Goal: Complete application form

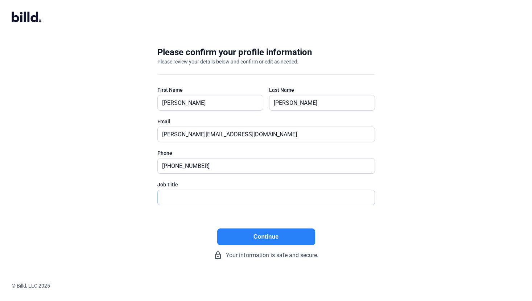
click at [202, 202] on input "text" at bounding box center [262, 197] width 209 height 15
type input "President"
click at [256, 240] on button "Continue" at bounding box center [266, 237] width 98 height 17
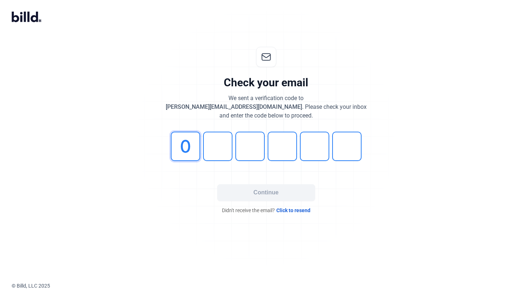
type input "0"
type input "4"
type input "0"
type input "1"
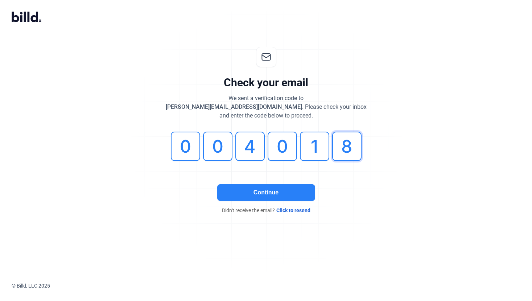
type input "8"
click at [239, 193] on button "Continue" at bounding box center [266, 192] width 98 height 17
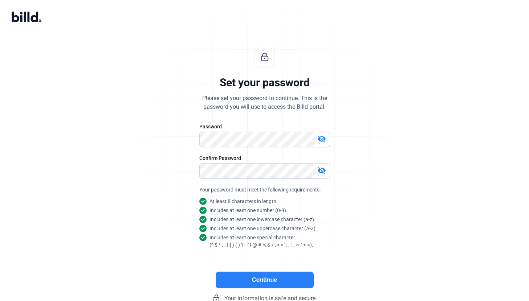
click at [372, 170] on div "Set your password Please set your password to continue. This is the password yo…" at bounding box center [264, 174] width 241 height 279
click at [278, 280] on button "Continue" at bounding box center [264, 280] width 98 height 17
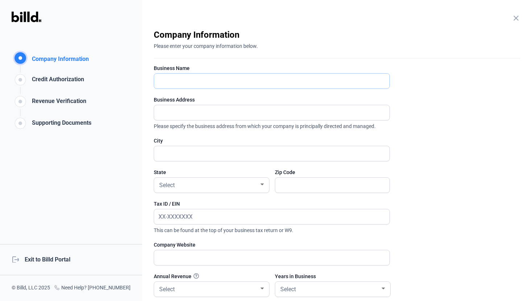
click at [258, 81] on input "text" at bounding box center [267, 81] width 227 height 15
type input "AST Stone Corp"
type input "85952 [PERSON_NAME] Ct"
type input "Coachella"
type input "92236"
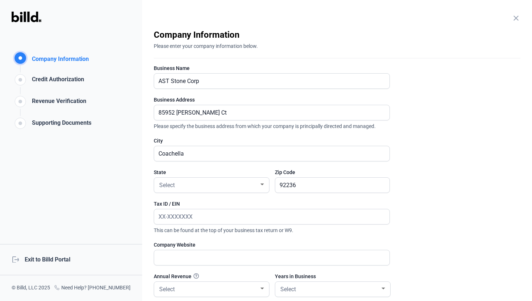
click at [463, 108] on enrollment-step "close Company Information Please enter your company information below. Business…" at bounding box center [337, 193] width 367 height 328
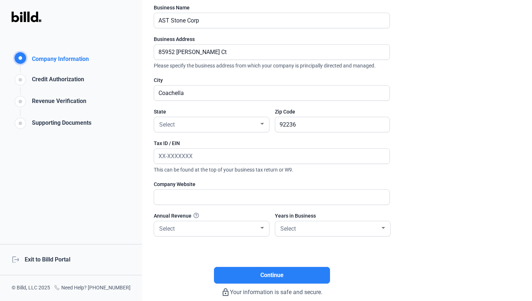
scroll to position [79, 0]
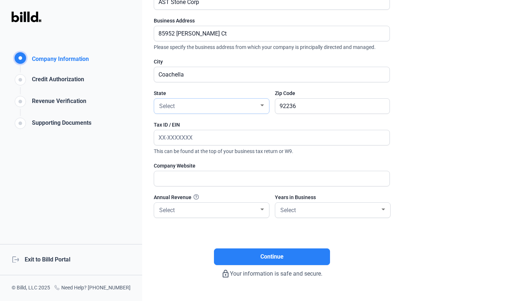
click at [223, 109] on div "Select" at bounding box center [208, 105] width 101 height 10
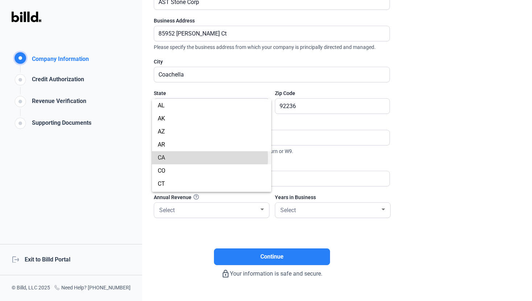
click at [197, 158] on span "CA" at bounding box center [212, 157] width 108 height 13
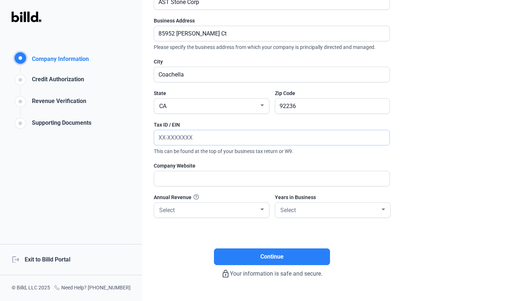
click at [168, 135] on input "text" at bounding box center [267, 137] width 227 height 15
paste input "[US_EMPLOYER_IDENTIFICATION_NUMBER]"
type input "[US_EMPLOYER_IDENTIFICATION_NUMBER]"
click at [174, 184] on input "text" at bounding box center [271, 178] width 235 height 15
type input "[URL][DOMAIN_NAME]"
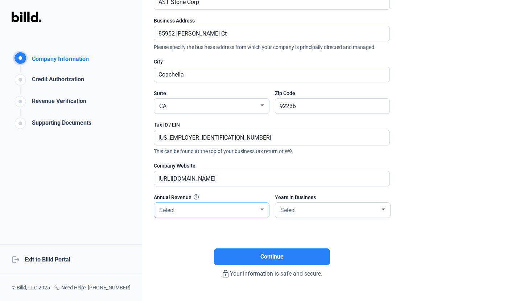
click at [177, 209] on div "Select" at bounding box center [208, 210] width 101 height 10
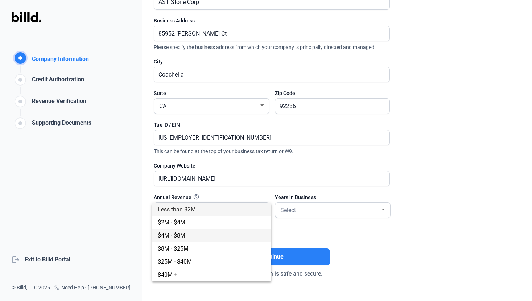
click at [172, 238] on span "$4M - $8M" at bounding box center [172, 235] width 28 height 7
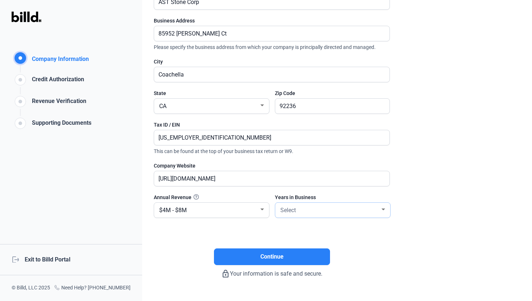
click at [303, 209] on div "Select" at bounding box center [329, 210] width 101 height 10
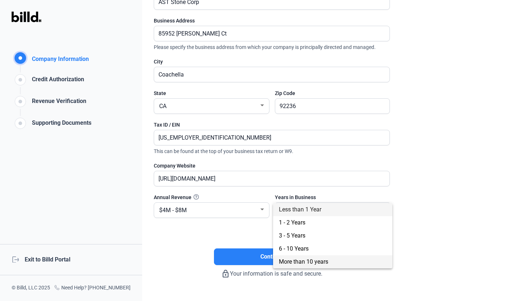
click at [321, 260] on span "More than 10 years" at bounding box center [303, 261] width 49 height 7
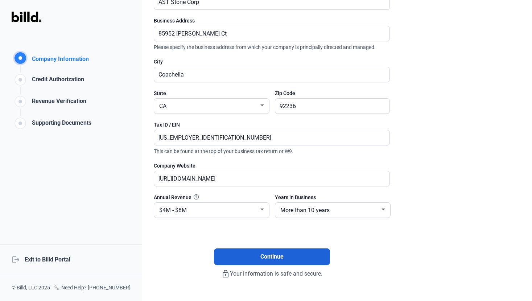
click at [299, 257] on button "Continue" at bounding box center [272, 256] width 116 height 17
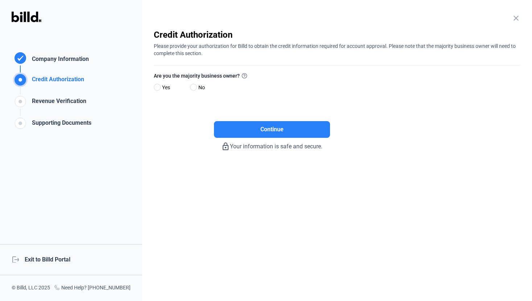
scroll to position [0, 0]
click at [152, 90] on div "close Company Information Please enter your company information below. Business…" at bounding box center [337, 150] width 390 height 301
click at [159, 88] on span at bounding box center [157, 87] width 7 height 7
click at [159, 88] on input "Yes" at bounding box center [156, 87] width 5 height 5
radio input "true"
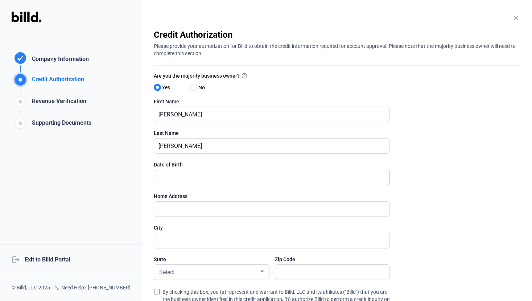
click at [221, 180] on input "text" at bounding box center [271, 177] width 235 height 15
type input "[DATE]"
click at [213, 210] on input "text" at bounding box center [267, 209] width 227 height 15
type input "[STREET_ADDRESS]"
type input "Reno"
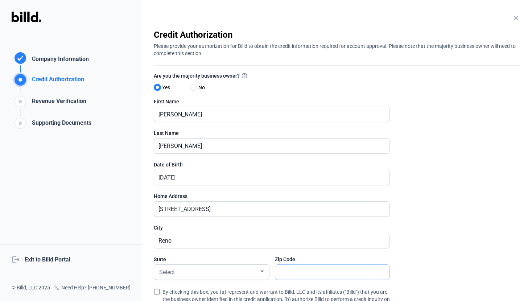
type input "89509"
click at [425, 194] on enrollment-step "close Credit Authorization Please provide your authorization for Billd to obtai…" at bounding box center [337, 208] width 367 height 359
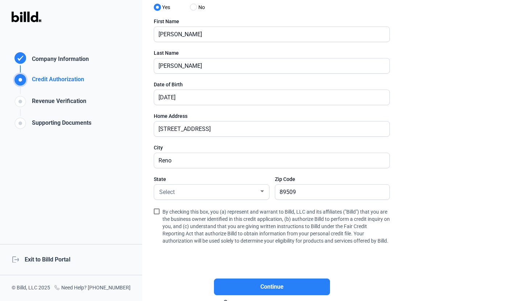
scroll to position [79, 0]
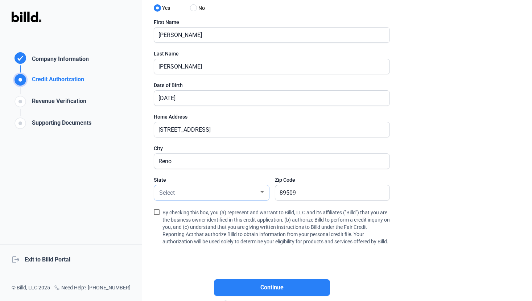
click at [245, 196] on div "Select" at bounding box center [208, 192] width 101 height 10
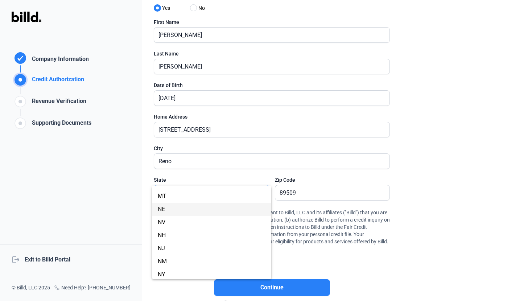
scroll to position [335, 0]
click at [225, 220] on span "NV" at bounding box center [212, 223] width 108 height 13
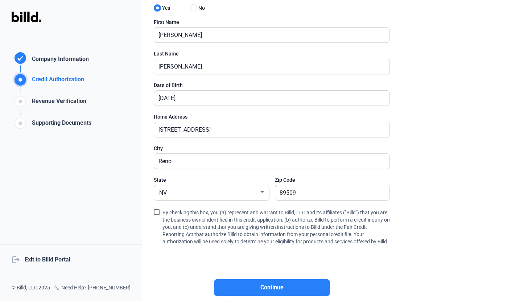
click at [432, 180] on enrollment-step "close Credit Authorization Please provide your authorization for Billd to obtai…" at bounding box center [337, 129] width 367 height 359
click at [155, 213] on span at bounding box center [157, 212] width 6 height 6
click at [0, 0] on input "By checking this box, you (a) represent and warrant to Billd, LLC and its affil…" at bounding box center [0, 0] width 0 height 0
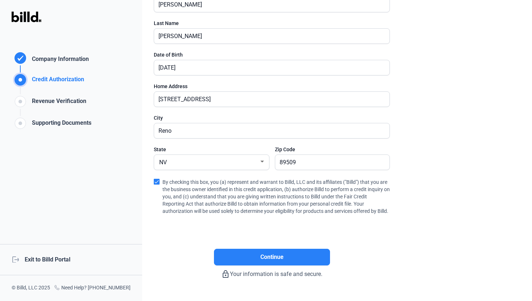
scroll to position [124, 0]
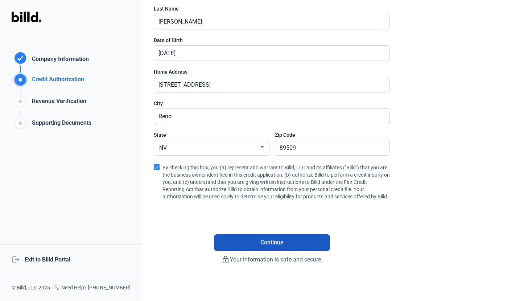
click at [266, 247] on span "Continue" at bounding box center [271, 242] width 23 height 9
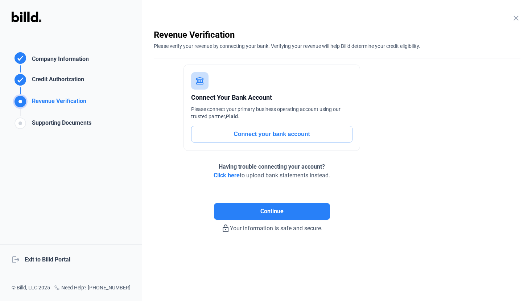
scroll to position [0, 0]
click at [285, 138] on button "Connect your bank account" at bounding box center [271, 134] width 161 height 17
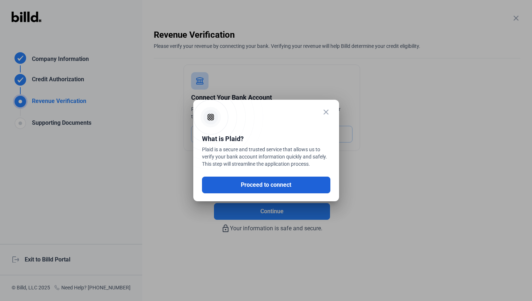
click at [255, 184] on button "Proceed to connect" at bounding box center [266, 185] width 128 height 17
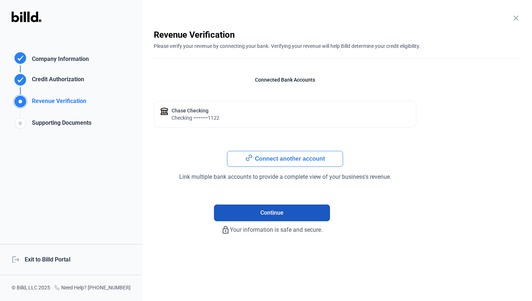
click at [276, 217] on span "Continue" at bounding box center [271, 213] width 23 height 9
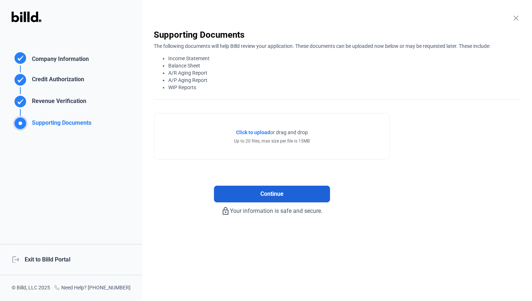
click at [270, 194] on span "Continue" at bounding box center [271, 194] width 23 height 9
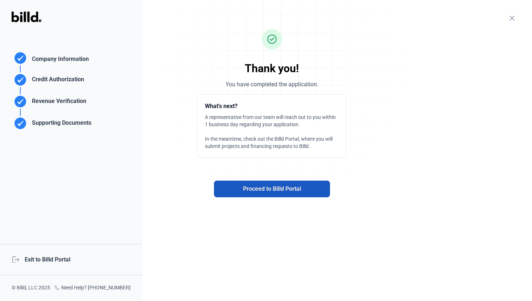
click at [273, 190] on span "Proceed to Billd Portal" at bounding box center [272, 189] width 58 height 9
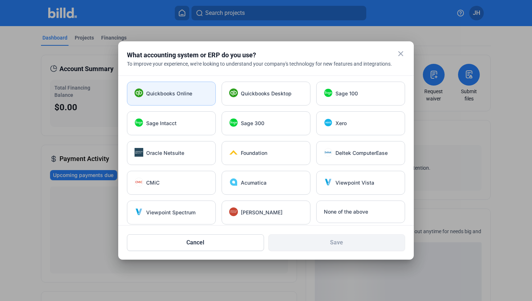
click at [187, 94] on span "Quickbooks Online" at bounding box center [169, 93] width 46 height 7
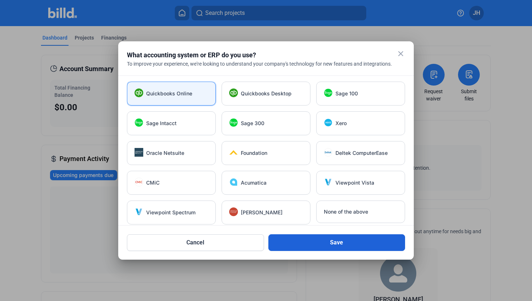
click at [339, 242] on button "Save" at bounding box center [336, 242] width 137 height 17
